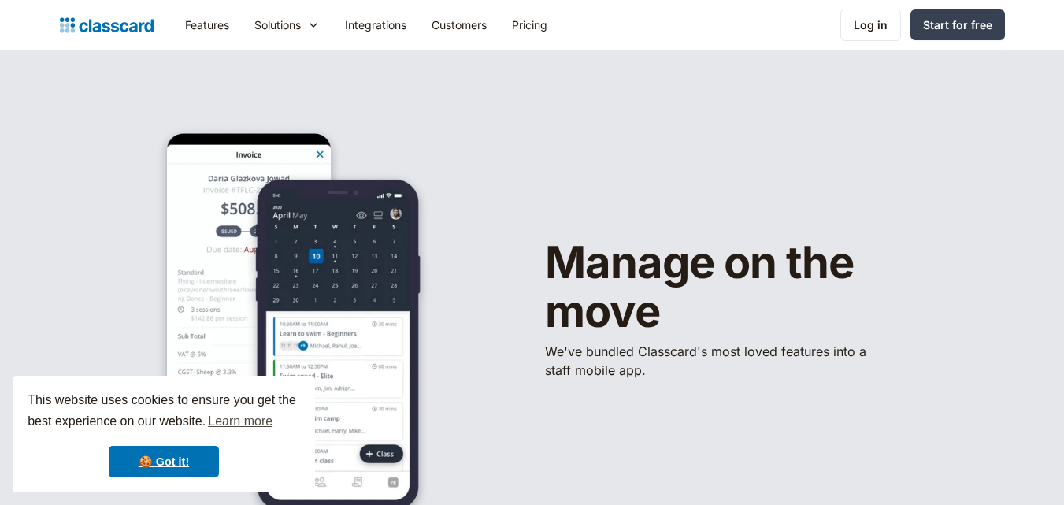
click at [863, 24] on div "Log in" at bounding box center [871, 25] width 34 height 17
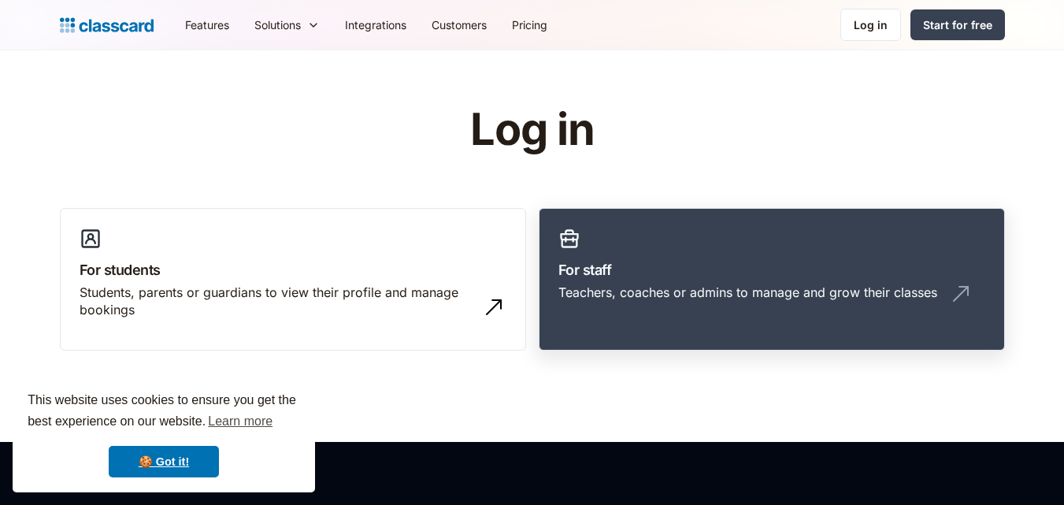
click at [660, 256] on link "For staff Teachers, coaches or admins to manage and grow their classes" at bounding box center [772, 279] width 466 height 143
